Goal: Find specific page/section: Find specific page/section

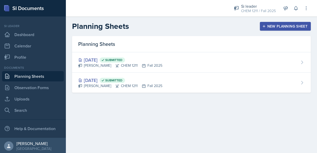
scroll to position [1, 0]
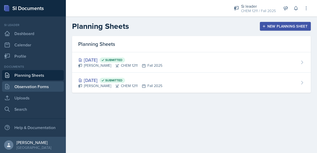
click at [38, 82] on link "Observation Forms" at bounding box center [33, 86] width 62 height 10
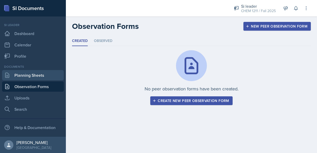
click at [41, 76] on link "Planning Sheets" at bounding box center [33, 75] width 62 height 10
